Goal: Task Accomplishment & Management: Complete application form

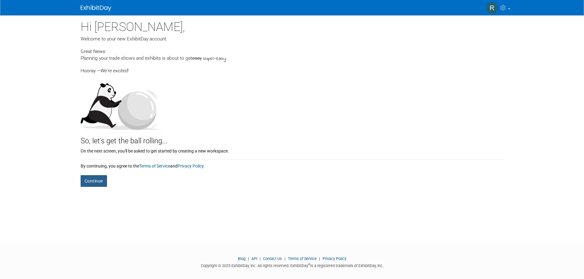
click at [95, 181] on button "Continue" at bounding box center [94, 181] width 26 height 12
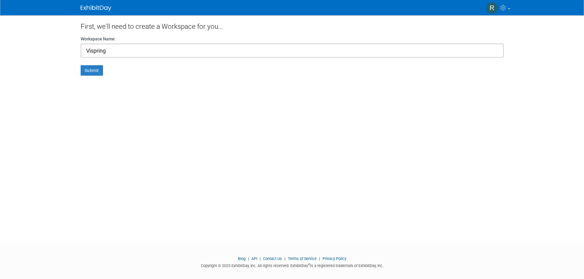
type input "Vispring"
click at [81, 65] on button "Submit" at bounding box center [92, 70] width 22 height 10
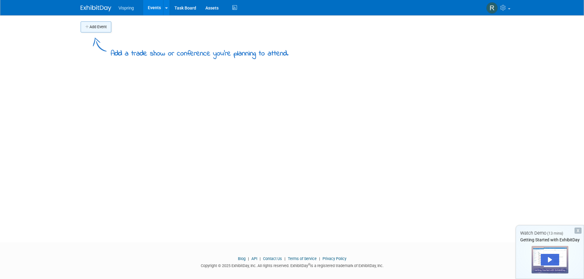
click at [104, 25] on button "Add Event" at bounding box center [96, 26] width 31 height 11
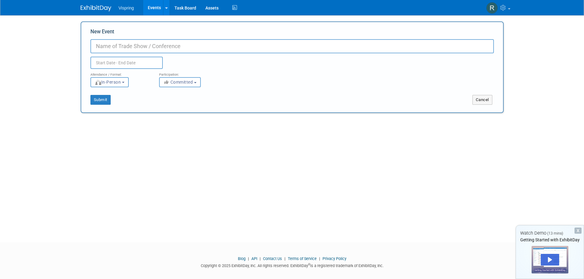
click at [127, 50] on input "New Event" at bounding box center [291, 46] width 403 height 14
type input "Salone del Mobile 2026"
click at [128, 69] on div "Attendance / Format:" at bounding box center [119, 73] width 59 height 8
click at [126, 63] on input "text" at bounding box center [126, 63] width 72 height 12
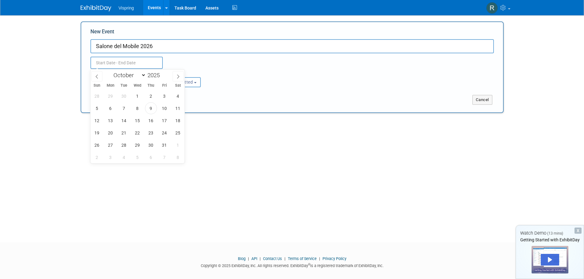
click at [172, 77] on div "January February March April May June July August September October November De…" at bounding box center [137, 75] width 71 height 10
click at [176, 75] on icon at bounding box center [178, 76] width 4 height 4
click at [177, 75] on icon at bounding box center [178, 76] width 4 height 4
select select "11"
click at [177, 75] on icon at bounding box center [178, 76] width 4 height 4
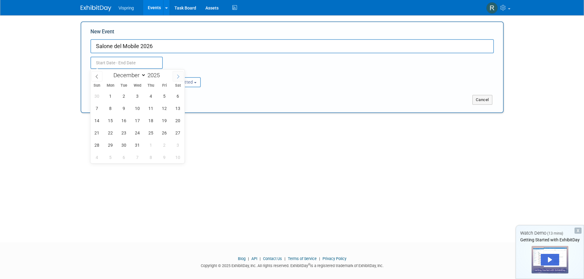
type input "2026"
click at [177, 75] on icon at bounding box center [178, 76] width 4 height 4
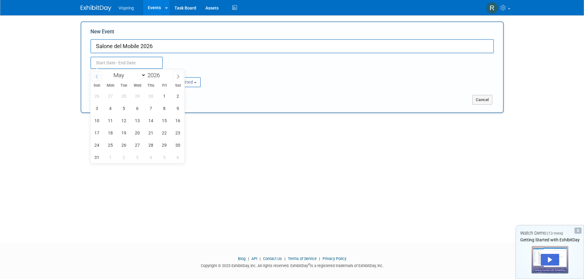
click at [100, 77] on span at bounding box center [96, 76] width 11 height 10
select select "3"
click at [122, 132] on span "21" at bounding box center [124, 133] width 12 height 12
click at [101, 147] on span "26" at bounding box center [97, 145] width 12 height 12
type input "[DATE] to [DATE]"
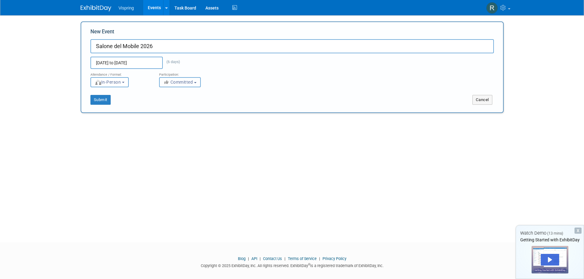
click at [178, 81] on span "Committed" at bounding box center [178, 82] width 30 height 5
click at [100, 102] on button "Submit" at bounding box center [100, 100] width 20 height 10
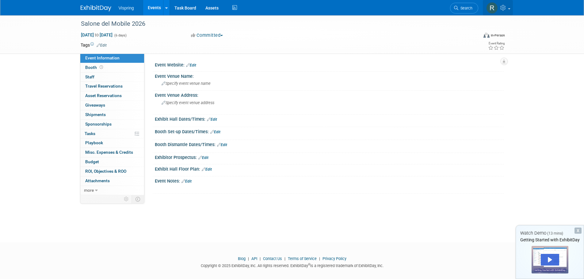
click at [507, 12] on link at bounding box center [498, 7] width 30 height 15
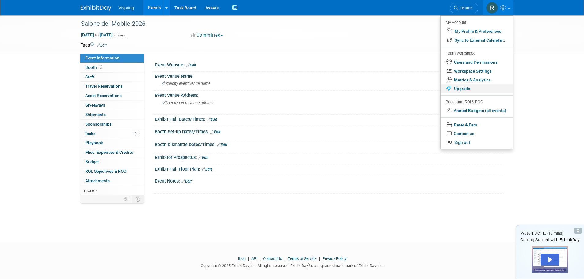
click at [457, 89] on link "Upgrade" at bounding box center [476, 88] width 72 height 9
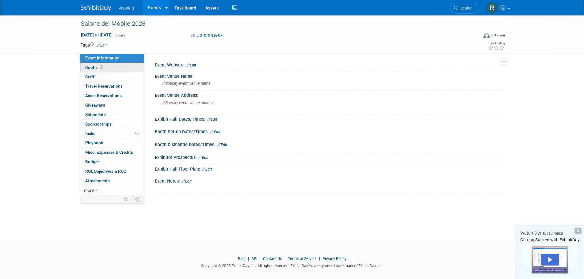
click at [95, 68] on span "Booth" at bounding box center [94, 67] width 19 height 5
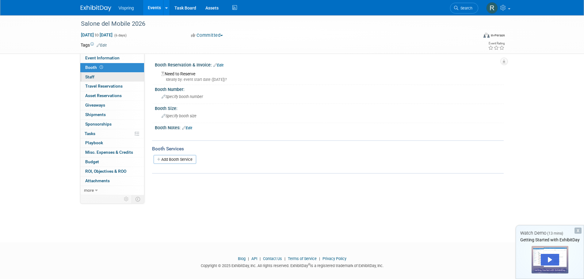
click at [103, 76] on link "0 Staff 0" at bounding box center [112, 77] width 64 height 9
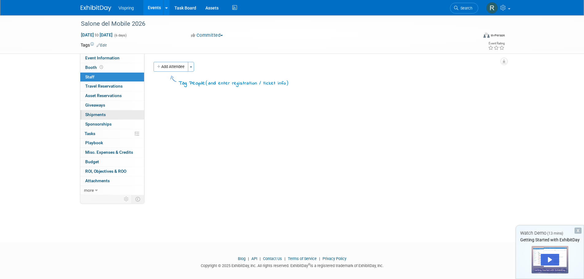
click at [97, 112] on span "Shipments 0" at bounding box center [95, 114] width 21 height 5
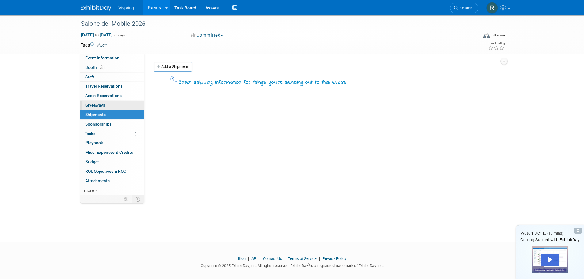
click at [93, 106] on span "Giveaways 0" at bounding box center [95, 105] width 20 height 5
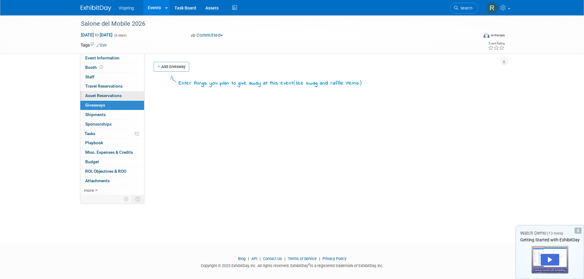
click at [95, 99] on link "0 Asset Reservations 0" at bounding box center [112, 95] width 64 height 9
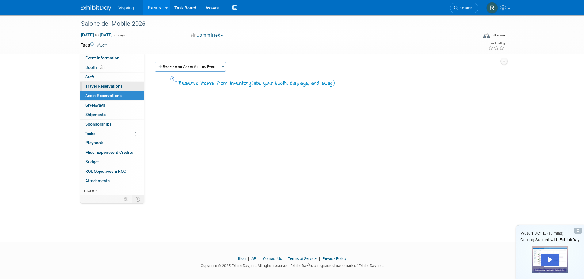
click at [96, 88] on span "Travel Reservations 0" at bounding box center [103, 86] width 37 height 5
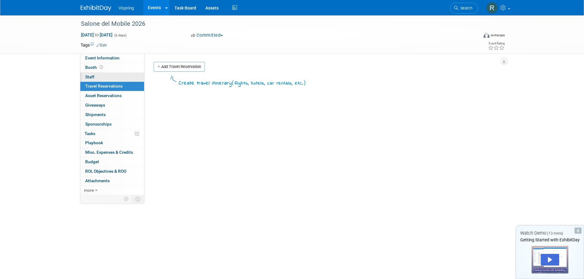
click at [96, 77] on link "0 Staff 0" at bounding box center [112, 77] width 64 height 9
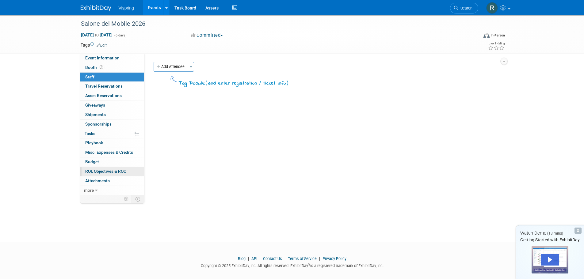
click at [103, 173] on span "ROI, Objectives & ROO 0" at bounding box center [105, 171] width 41 height 5
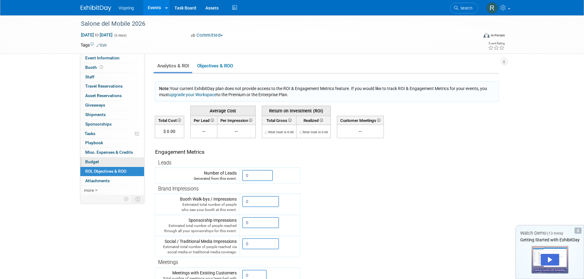
click at [103, 161] on link "Budget" at bounding box center [112, 162] width 64 height 9
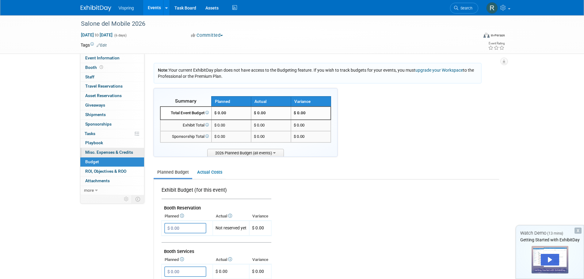
click at [102, 154] on span "Misc. Expenses & Credits 0" at bounding box center [109, 152] width 48 height 5
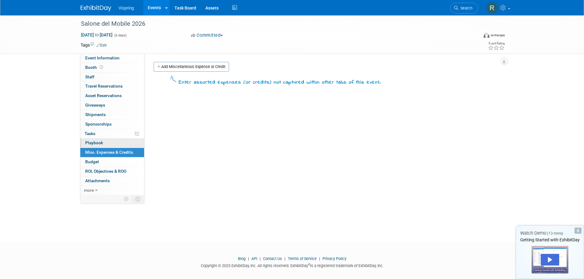
click at [101, 142] on span "Playbook 0" at bounding box center [94, 142] width 18 height 5
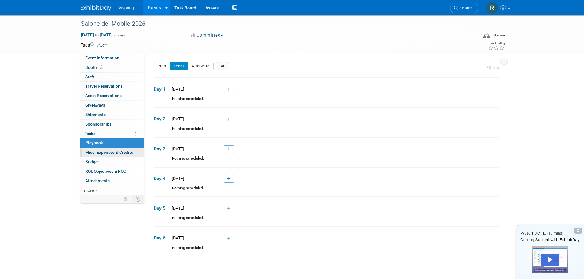
click at [102, 154] on span "Misc. Expenses & Credits 0" at bounding box center [109, 152] width 48 height 5
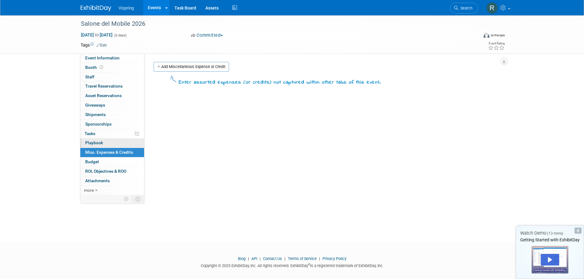
click at [102, 145] on span "Playbook 0" at bounding box center [94, 142] width 18 height 5
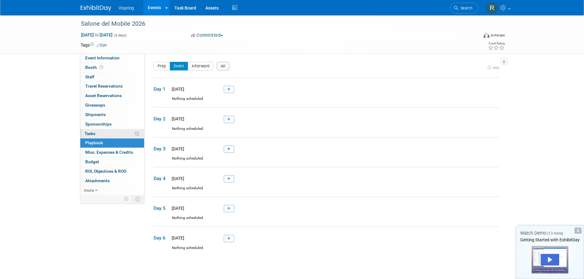
click at [101, 135] on link "0% Tasks 0%" at bounding box center [112, 133] width 64 height 9
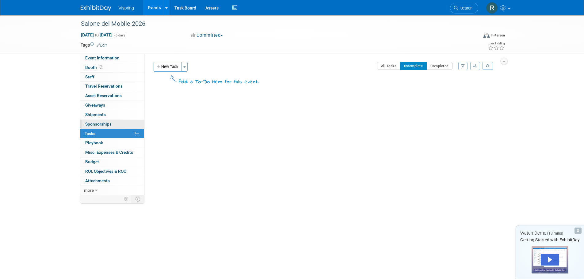
click at [101, 126] on span "Sponsorships 0" at bounding box center [98, 124] width 26 height 5
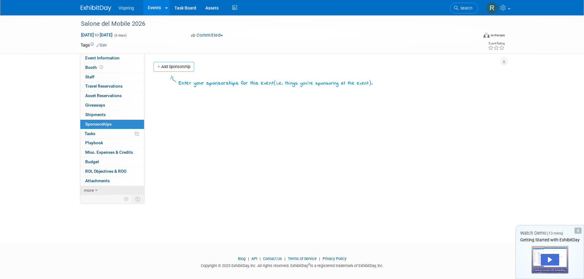
click at [94, 188] on link "more" at bounding box center [112, 190] width 64 height 9
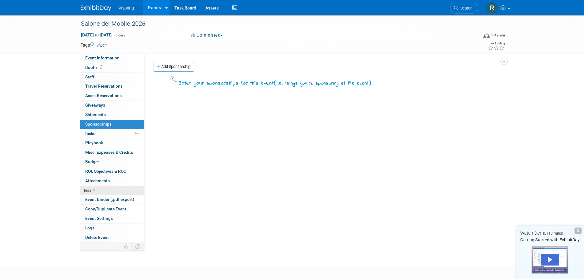
click at [94, 188] on link "less" at bounding box center [112, 190] width 64 height 9
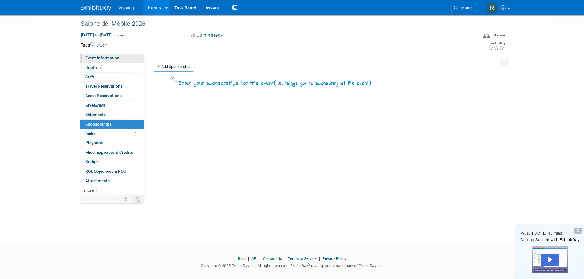
click at [124, 58] on link "Event Information" at bounding box center [112, 58] width 64 height 9
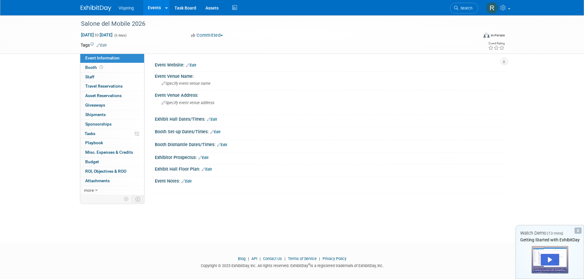
click at [576, 230] on div "X" at bounding box center [577, 231] width 7 height 6
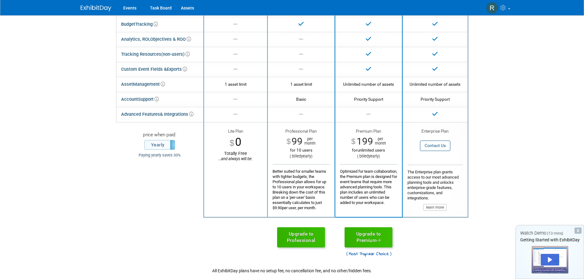
scroll to position [123, 0]
